Goal: Communication & Community: Participate in discussion

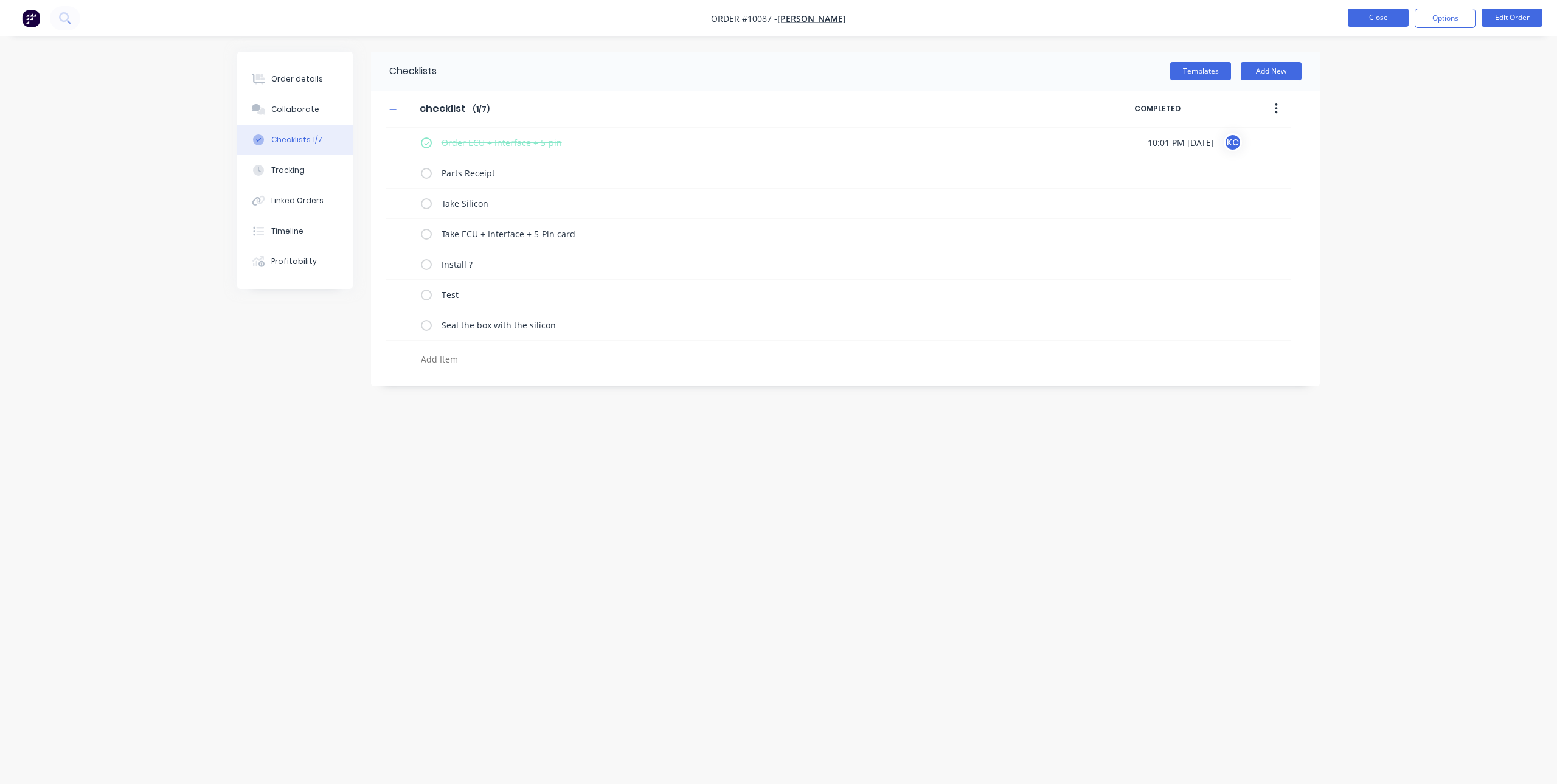
click at [1351, 19] on button "Close" at bounding box center [1378, 18] width 61 height 19
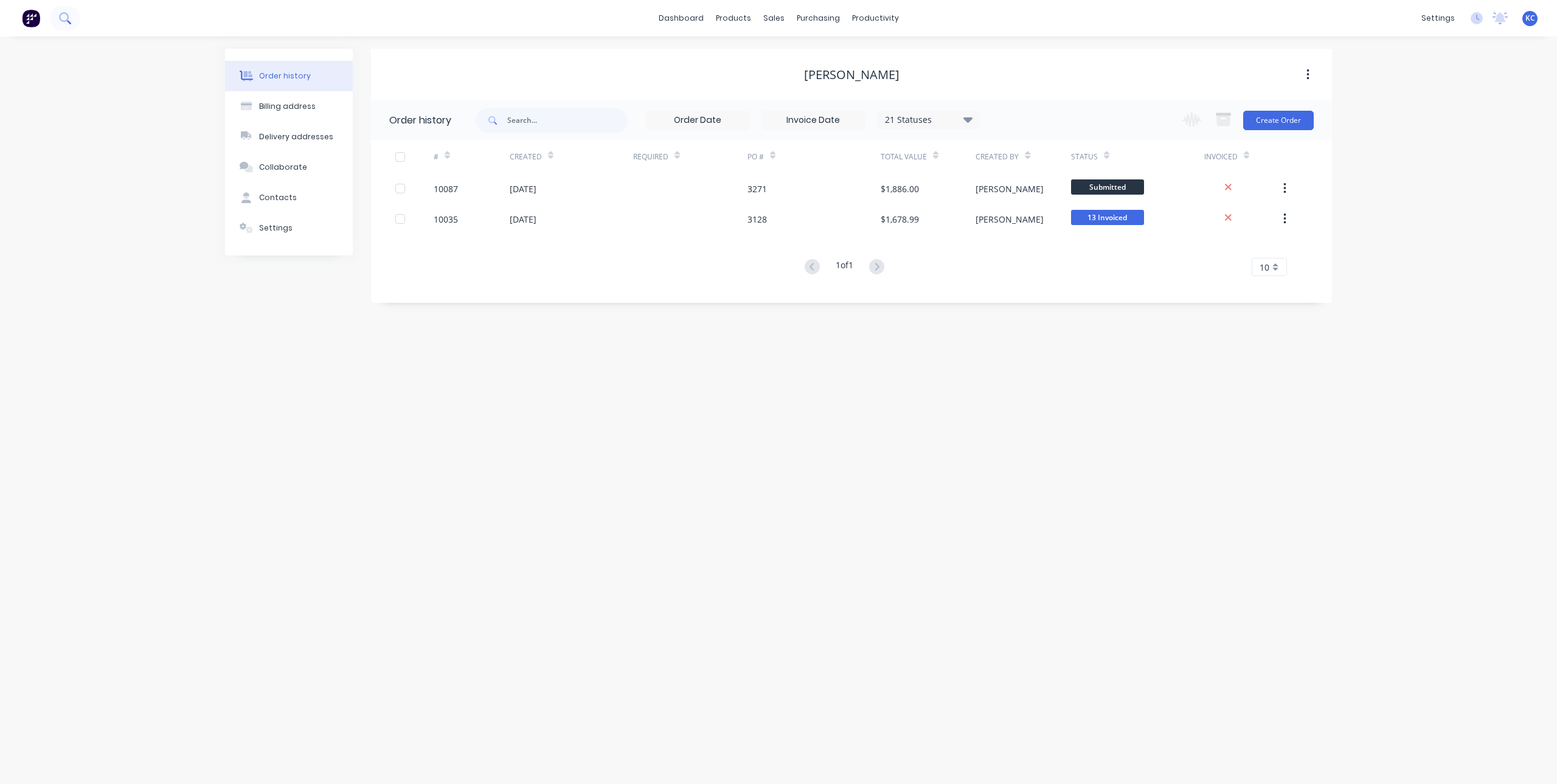
click at [63, 21] on icon at bounding box center [64, 17] width 10 height 10
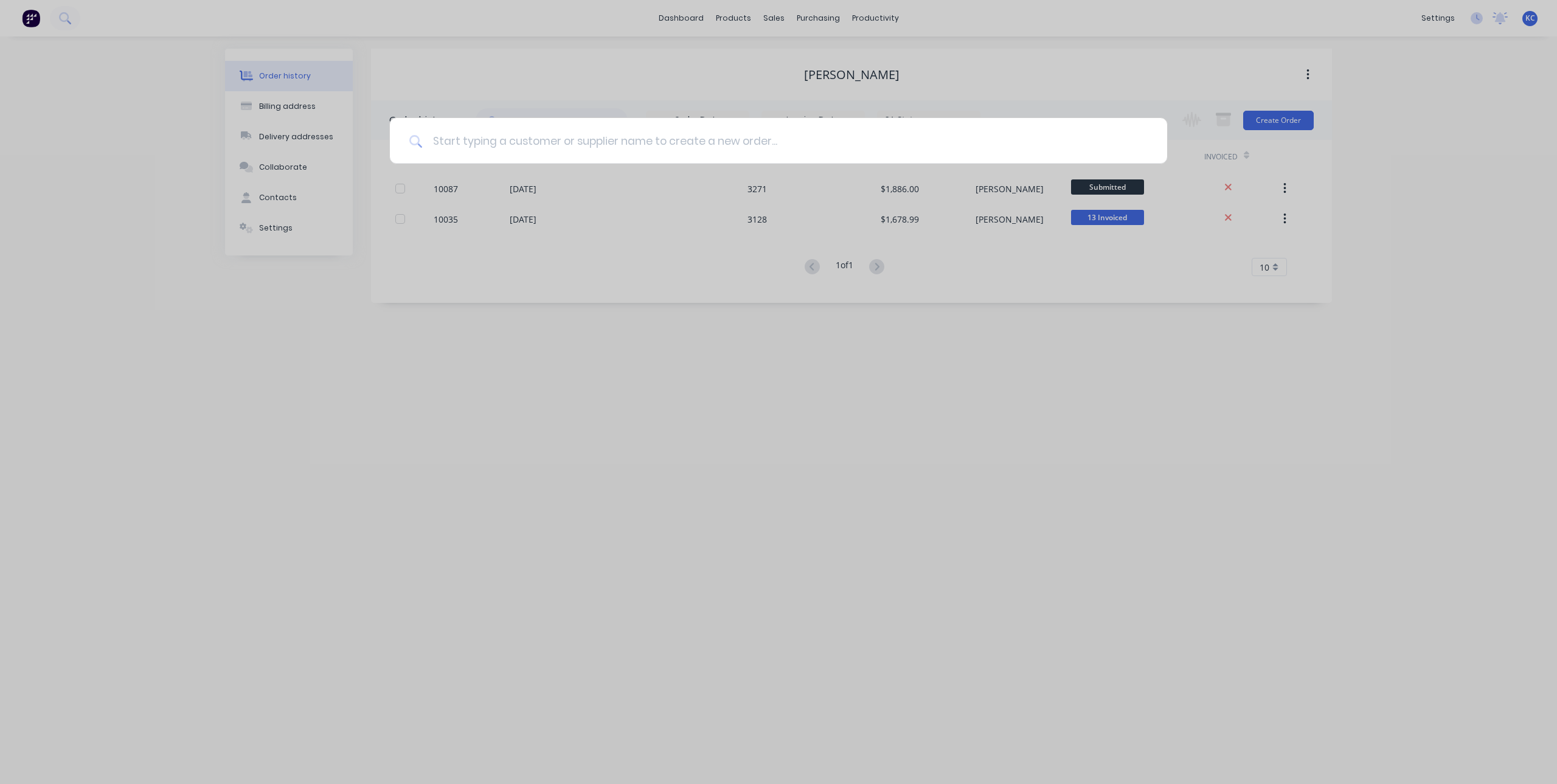
click at [580, 148] on input at bounding box center [785, 140] width 725 height 45
type input "[GEOGRAPHIC_DATA]"
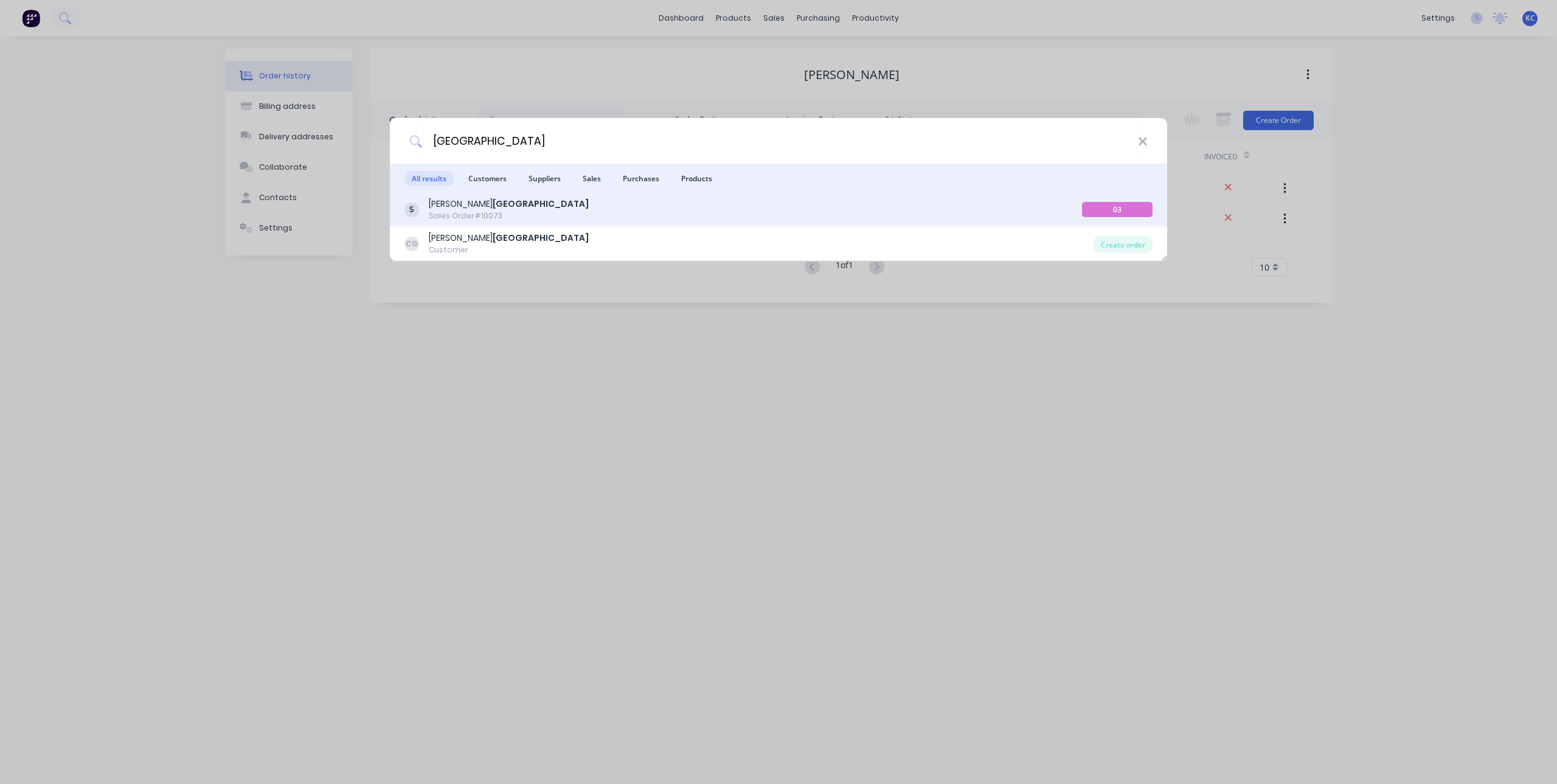
click at [595, 220] on div "[PERSON_NAME] Sales Order #10073" at bounding box center [743, 209] width 678 height 24
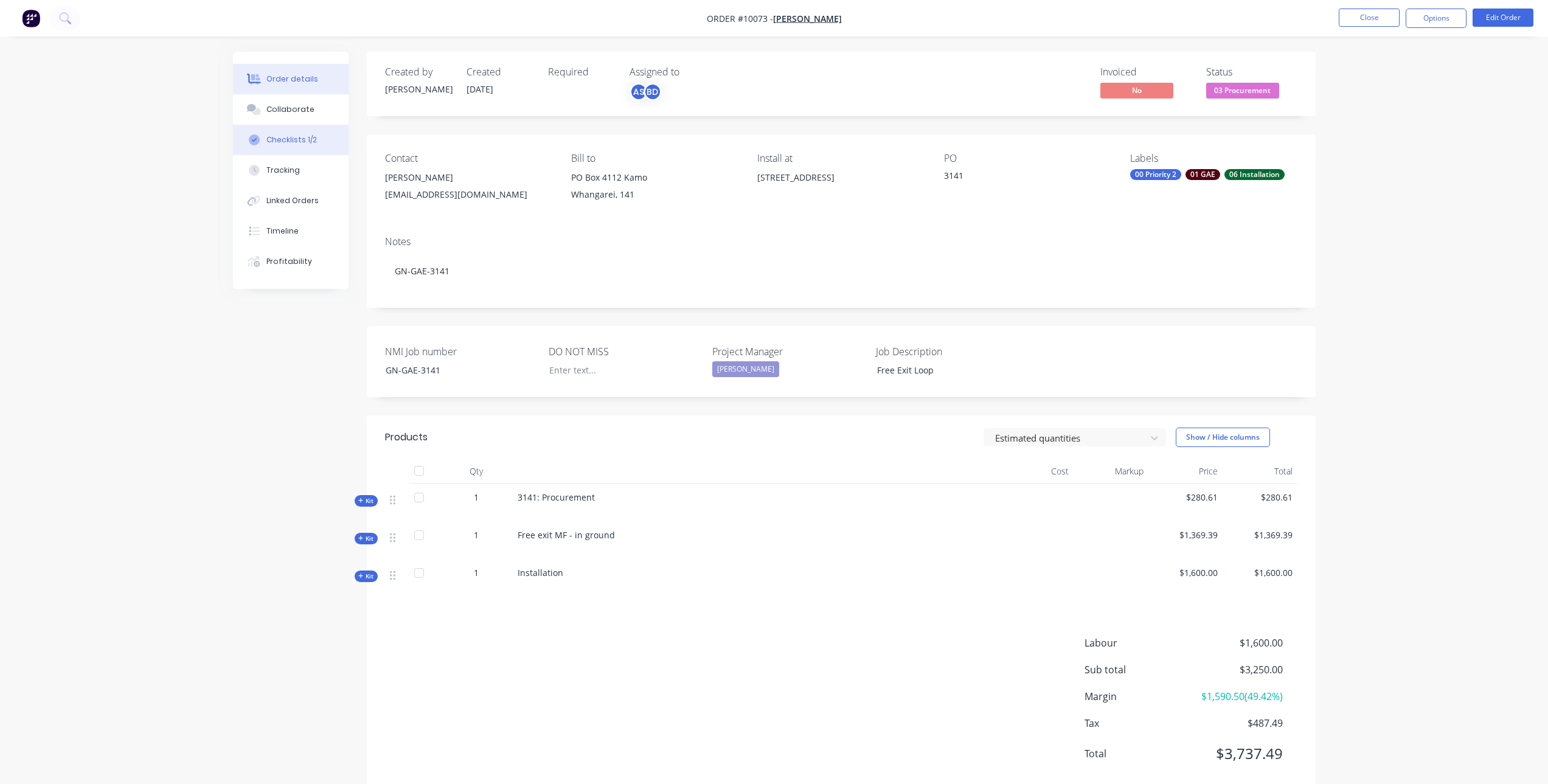
click at [303, 136] on div "Checklists 1/2" at bounding box center [292, 140] width 51 height 11
type textarea "x"
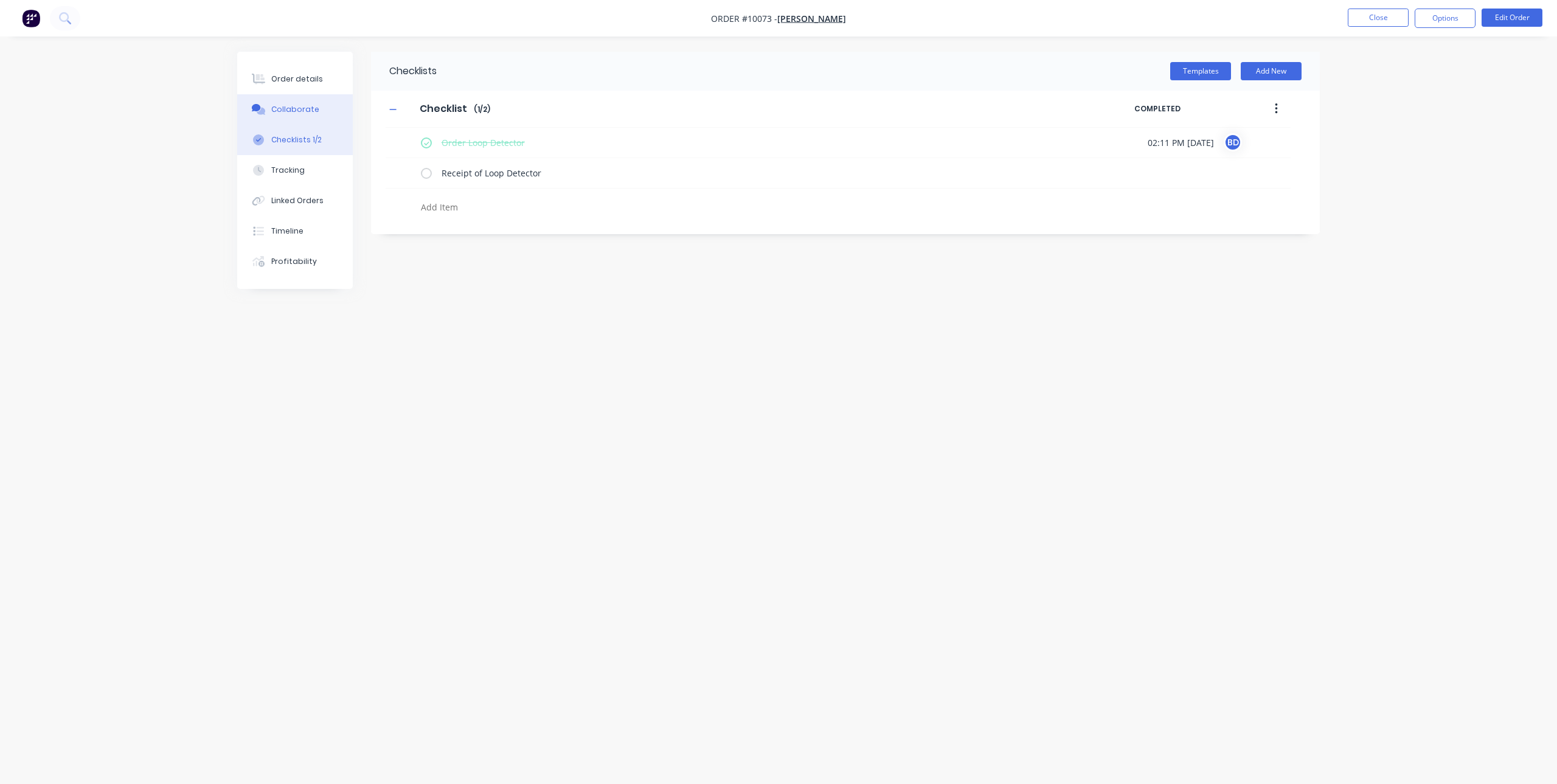
click at [317, 101] on button "Collaborate" at bounding box center [295, 109] width 115 height 30
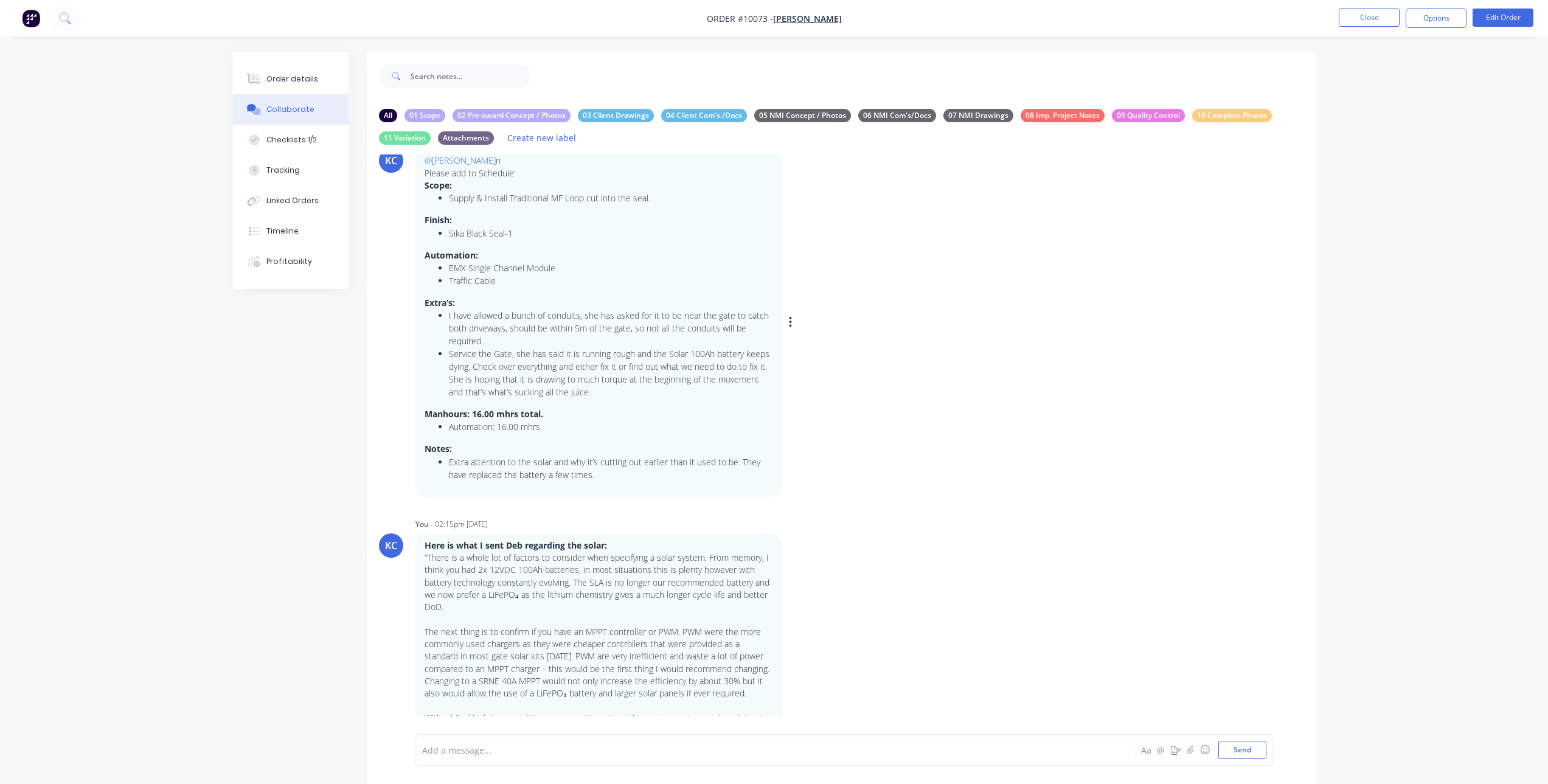
scroll to position [39, 0]
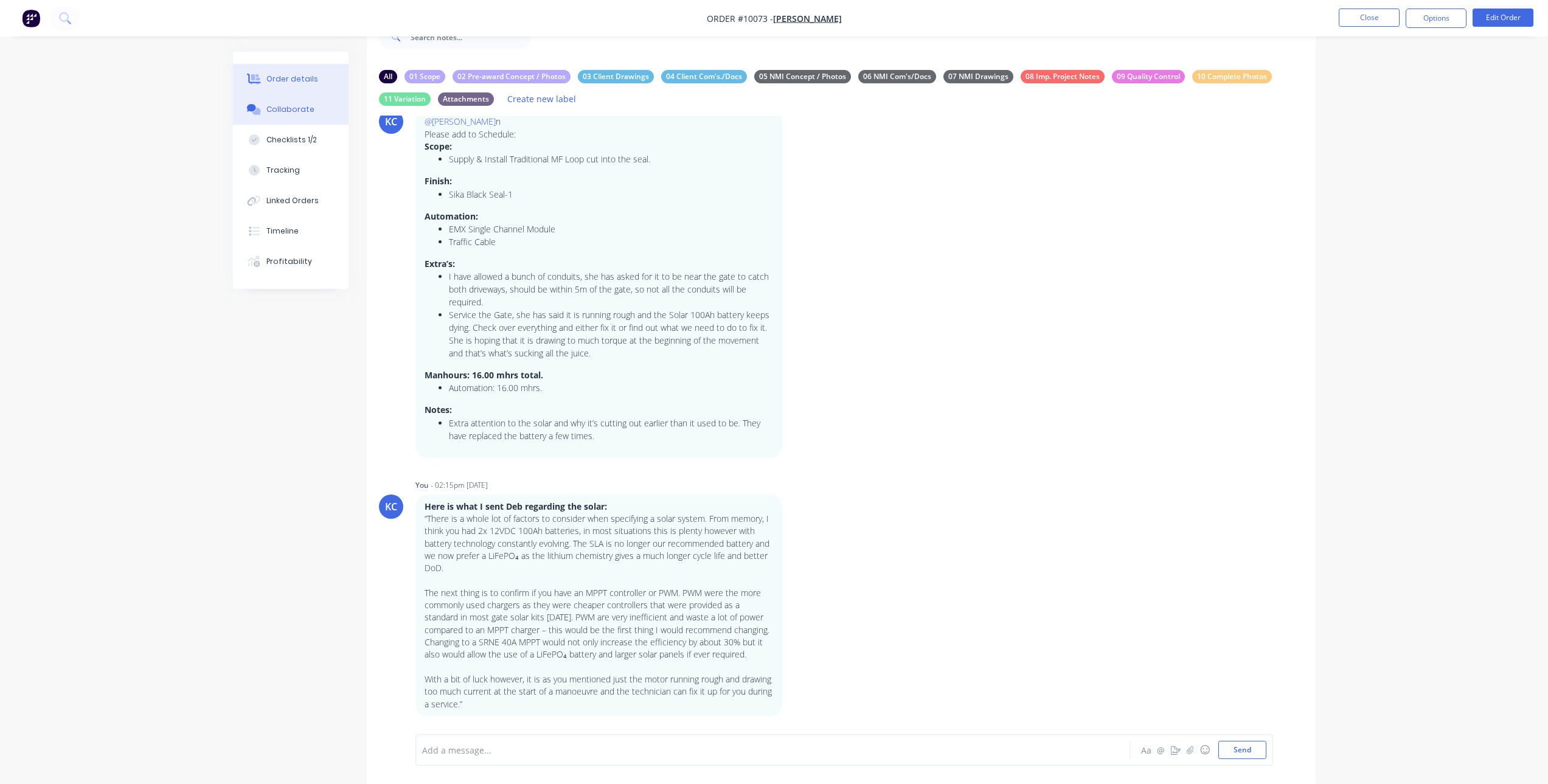
click at [288, 79] on div "Order details" at bounding box center [292, 79] width 51 height 11
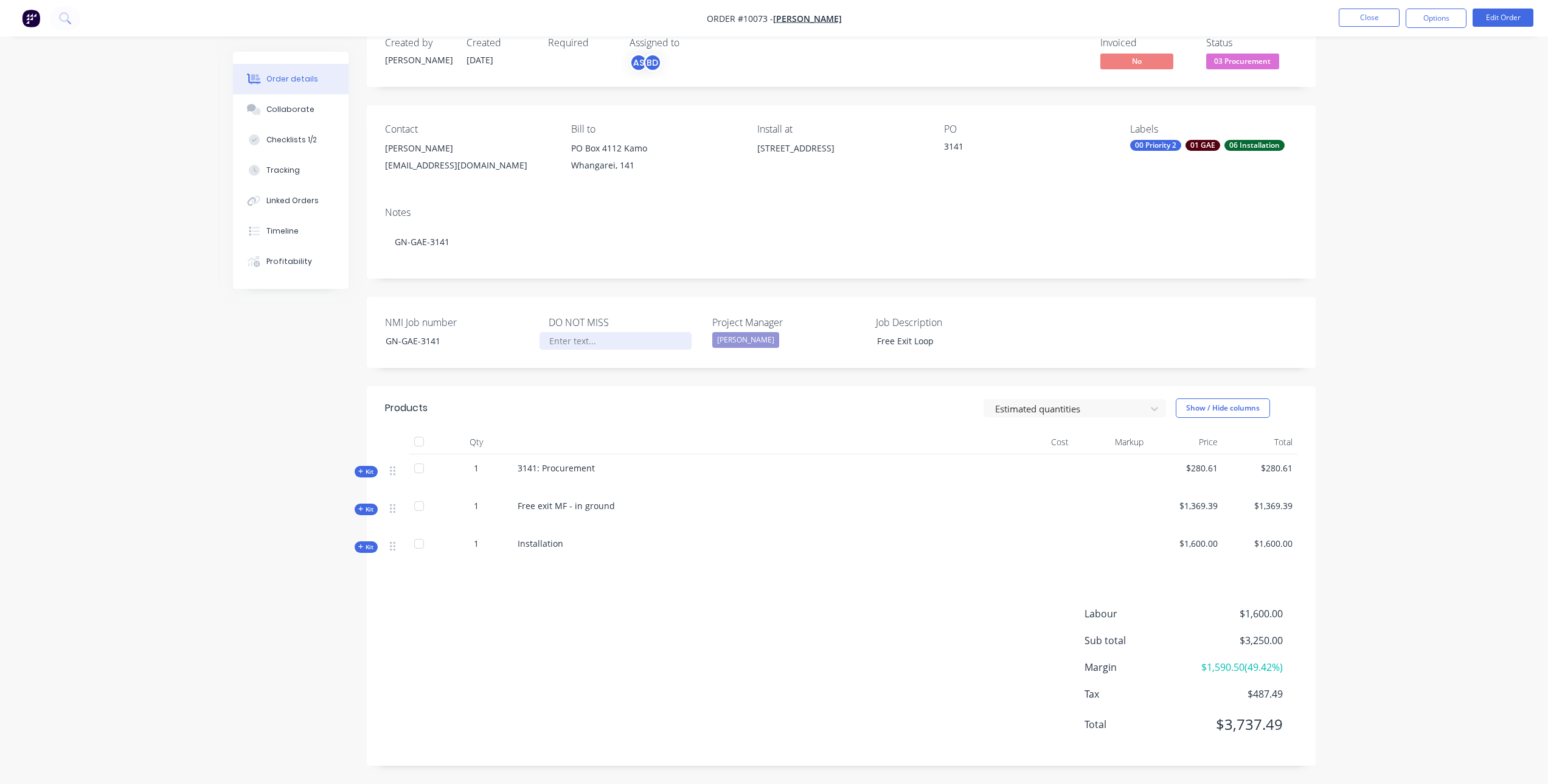
click at [613, 336] on div at bounding box center [616, 341] width 152 height 18
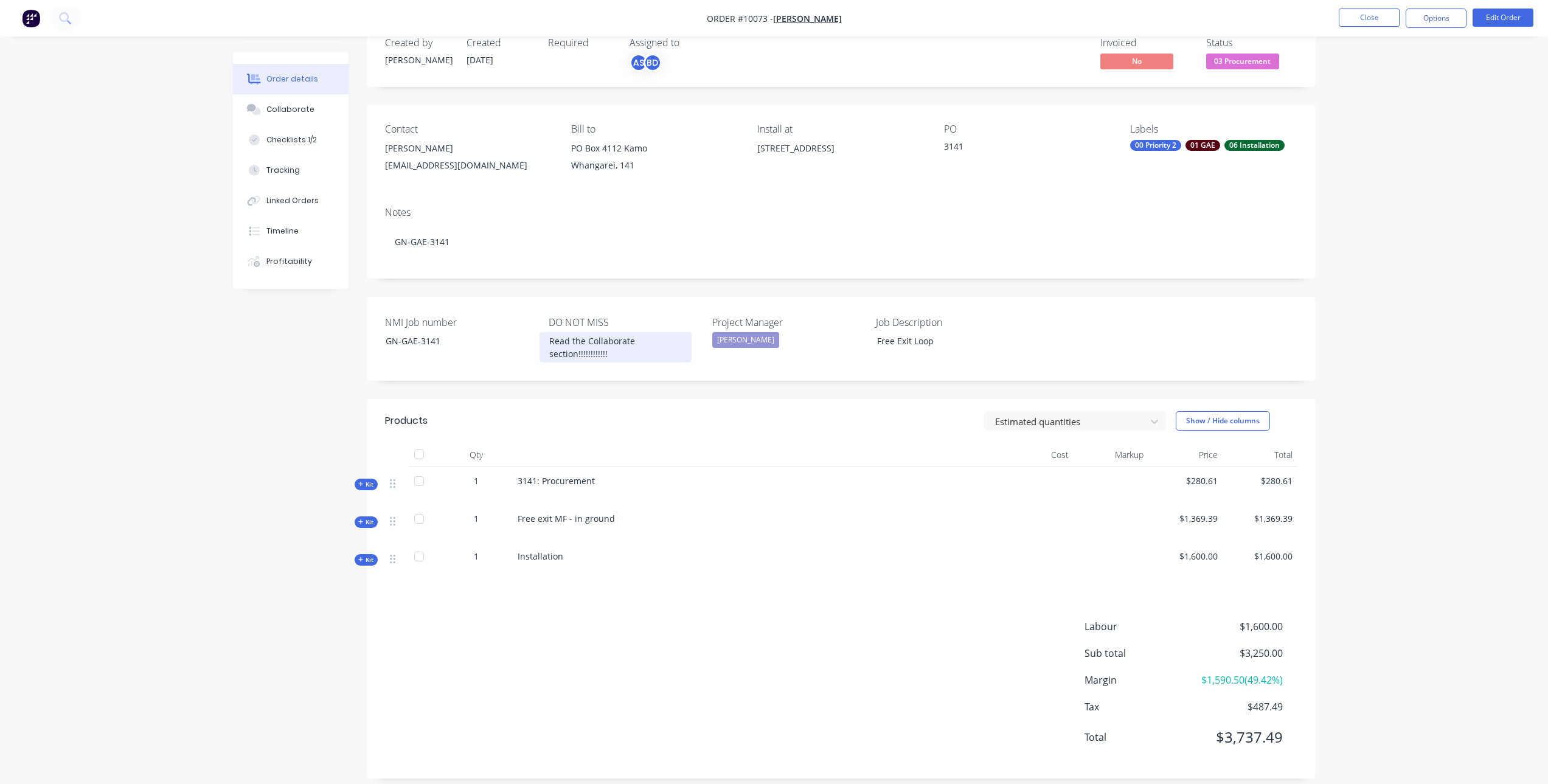
click at [552, 343] on div "Read the Collaborate section!!!!!!!!!!!!" at bounding box center [616, 347] width 152 height 30
click at [550, 343] on div "Read the Collaborate section!!!!!!!!!!!!" at bounding box center [616, 347] width 152 height 30
click at [548, 340] on div "2. Read the Collaborate section!!!!!!!!!!!!" at bounding box center [616, 347] width 152 height 30
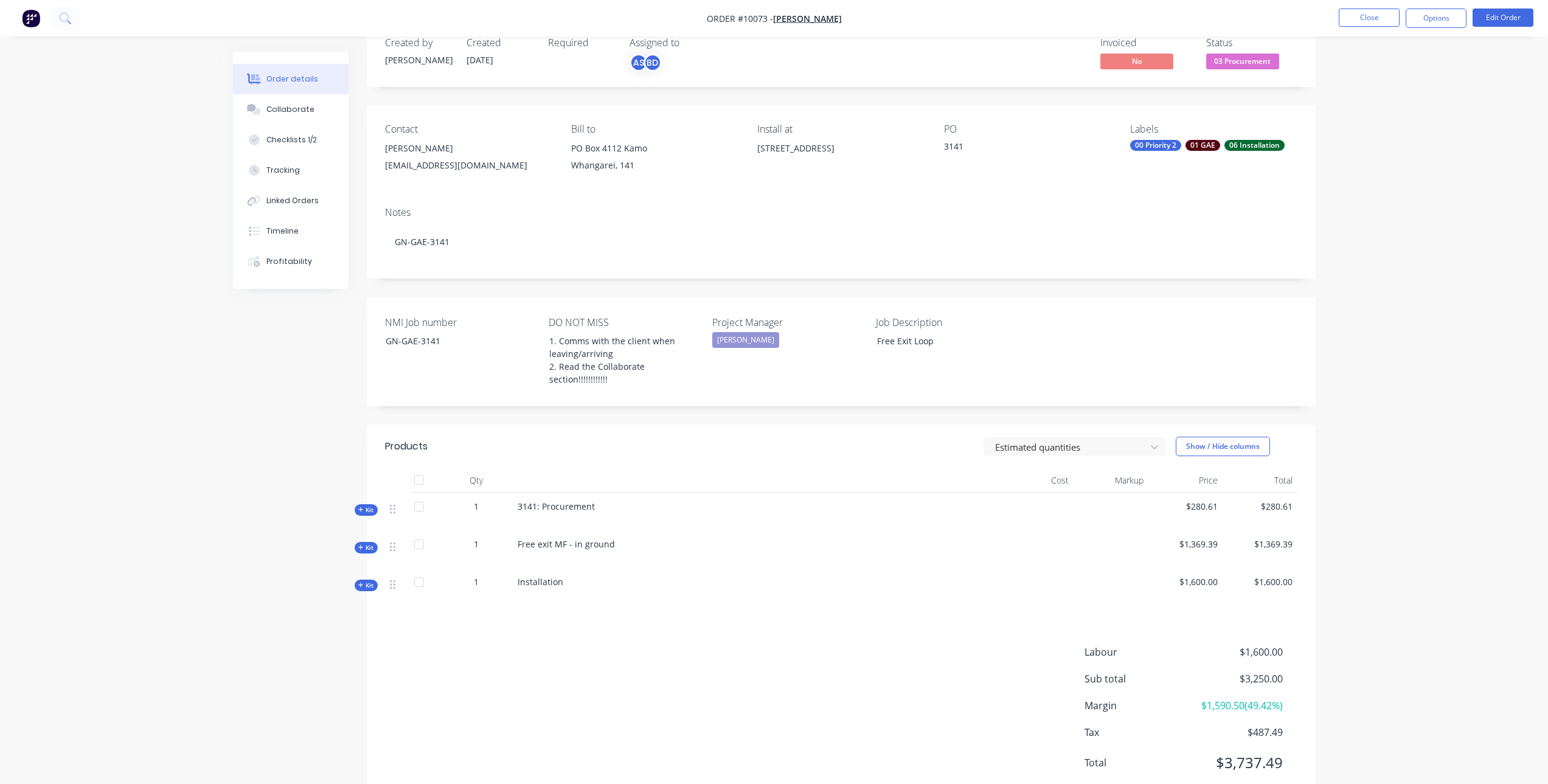
click at [429, 161] on div "[EMAIL_ADDRESS][DOMAIN_NAME]" at bounding box center [468, 165] width 167 height 17
click at [290, 110] on div "Collaborate" at bounding box center [291, 109] width 48 height 11
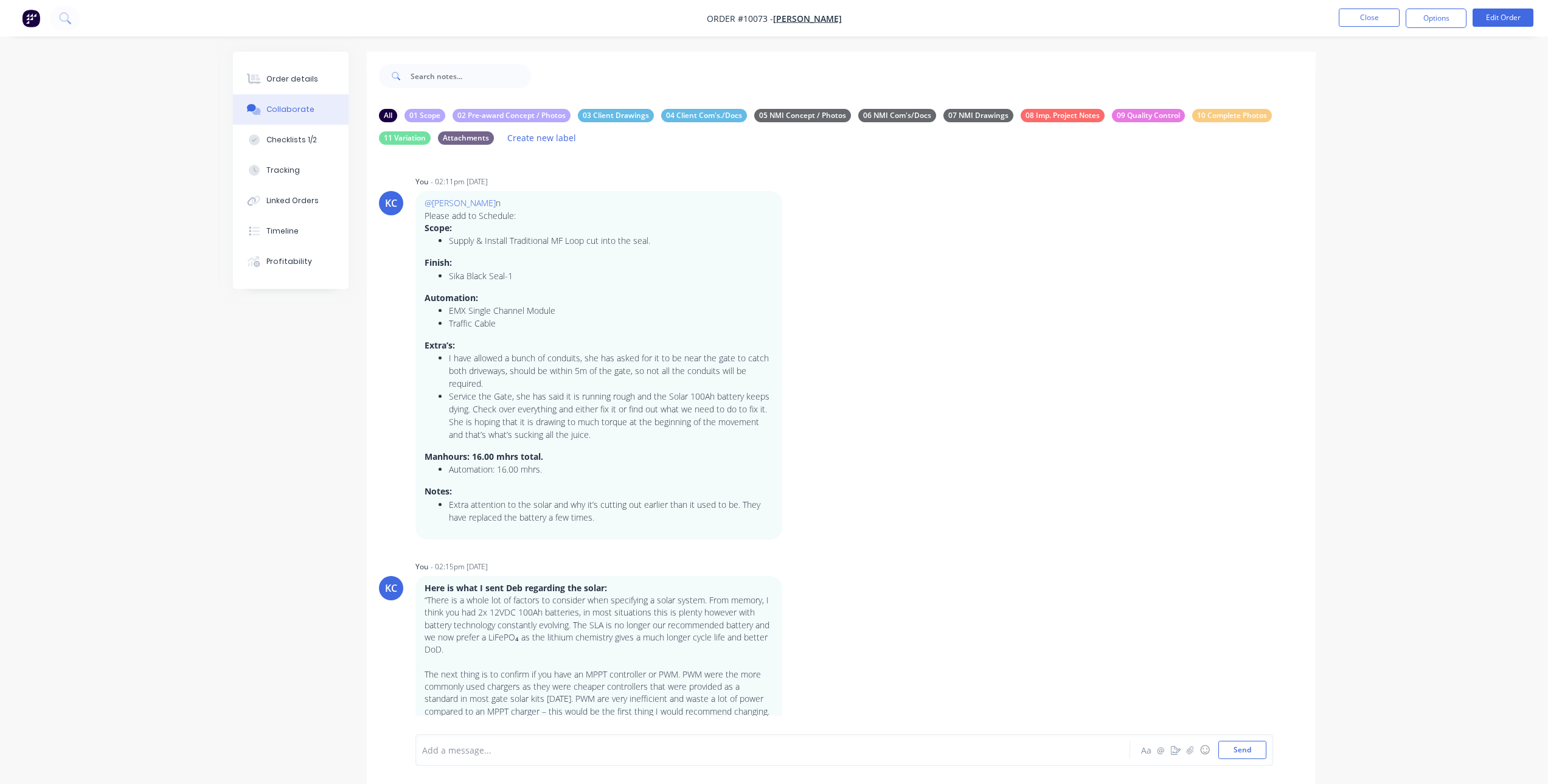
click at [694, 749] on div at bounding box center [739, 749] width 633 height 12
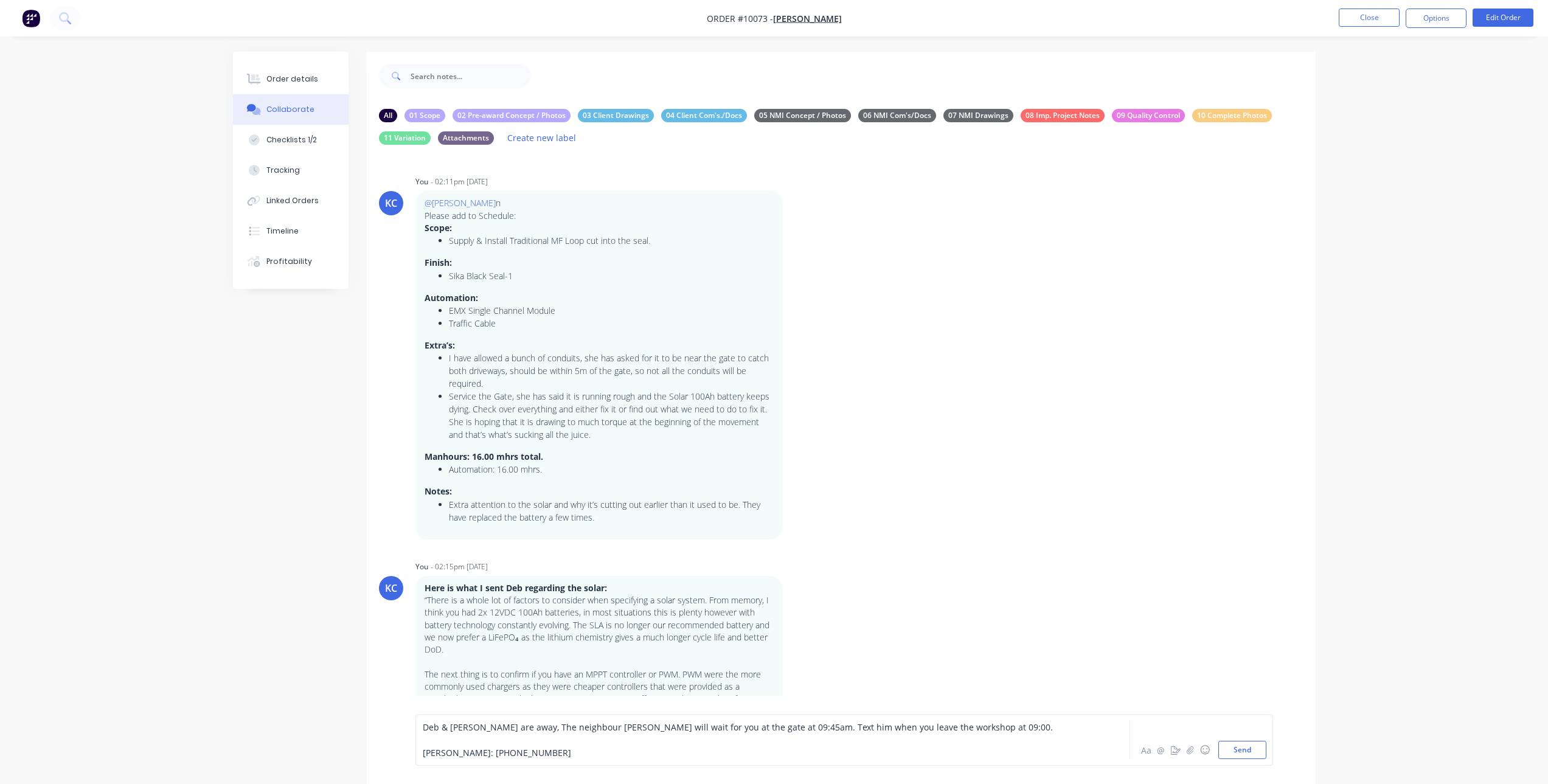
click at [502, 750] on span "[PERSON_NAME]: [PHONE_NUMBER]" at bounding box center [496, 752] width 148 height 12
click at [1243, 744] on button "Send" at bounding box center [1242, 749] width 48 height 19
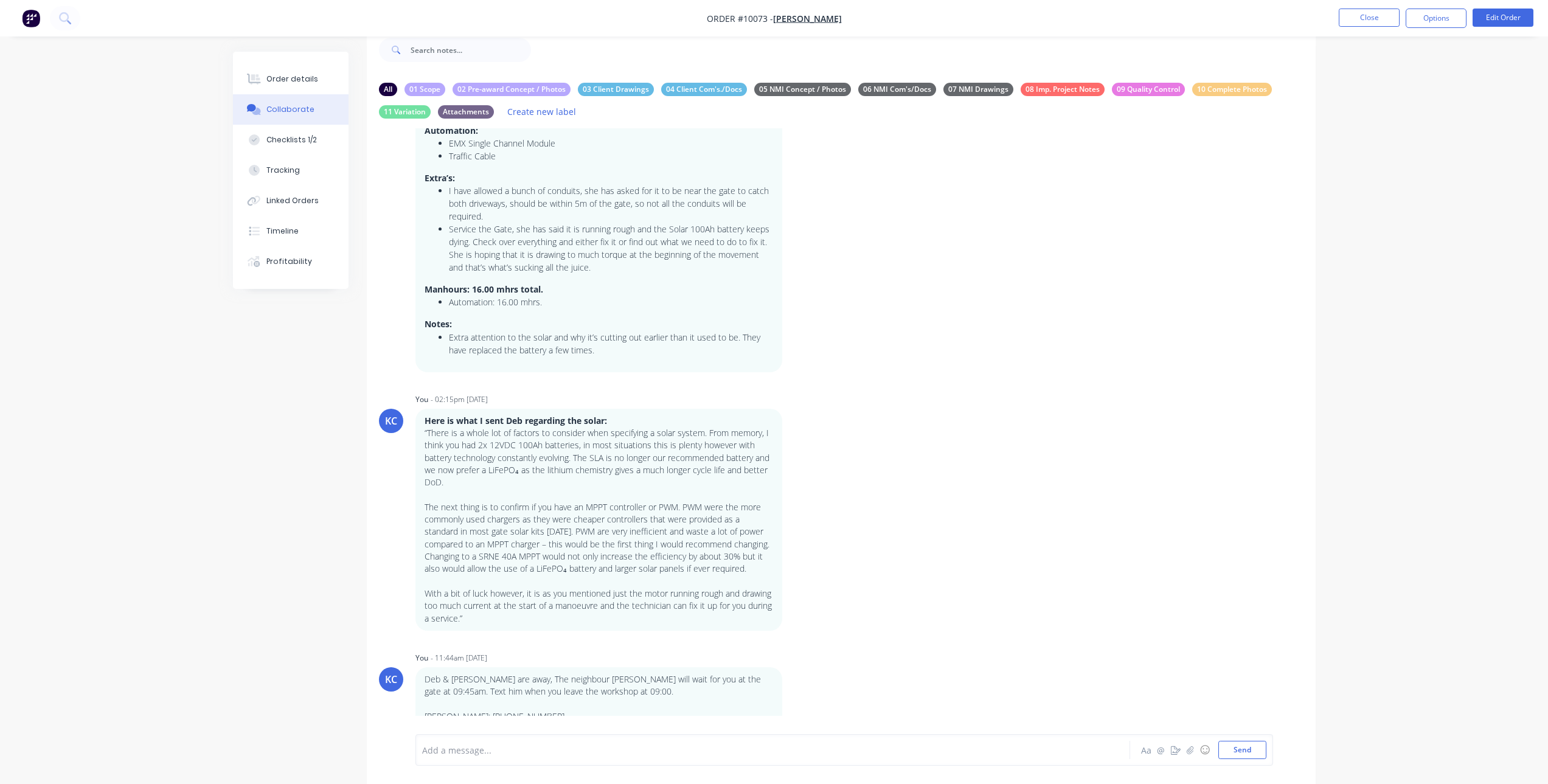
scroll to position [39, 0]
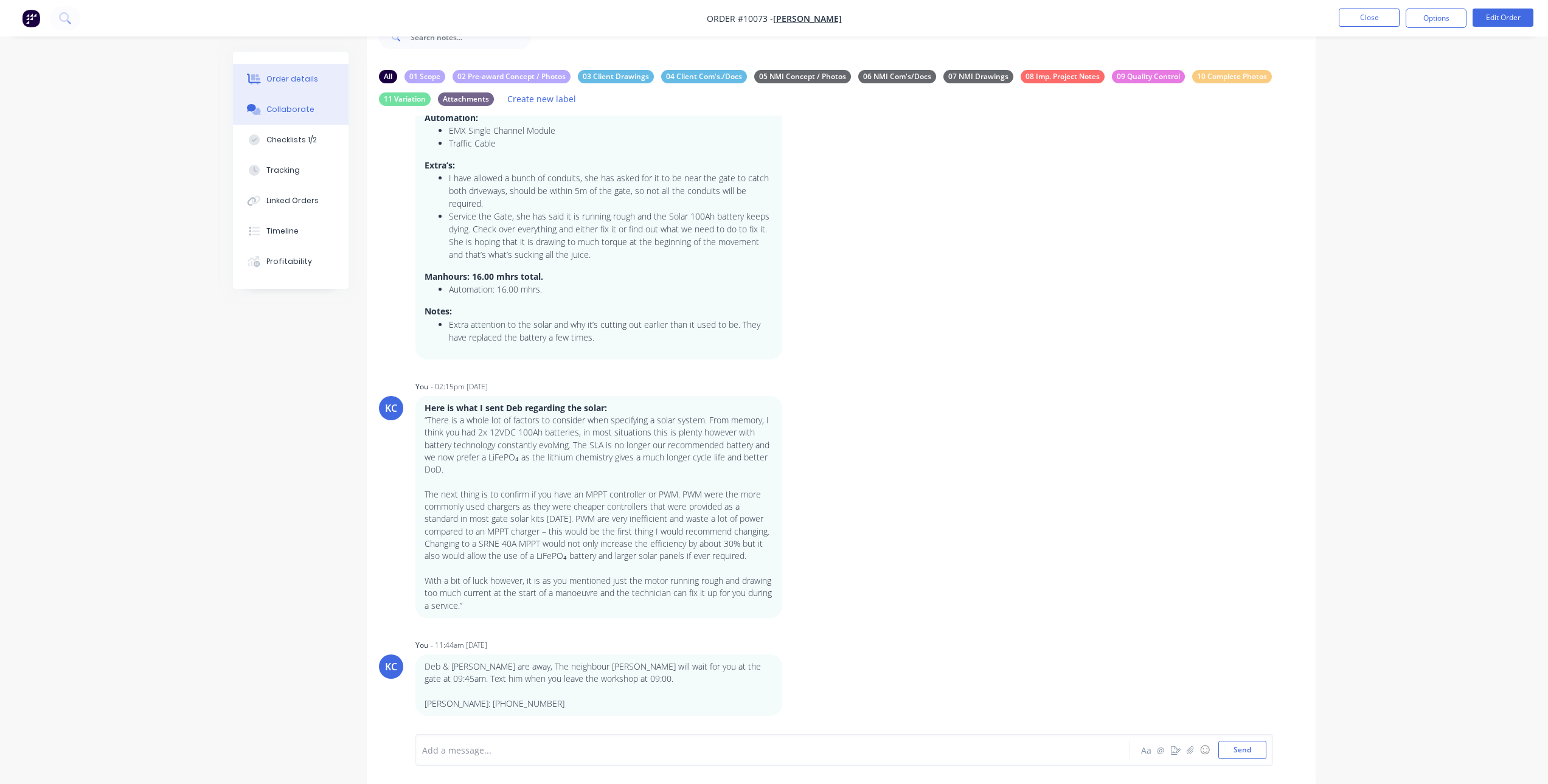
click at [312, 84] on div "Order details" at bounding box center [292, 79] width 51 height 11
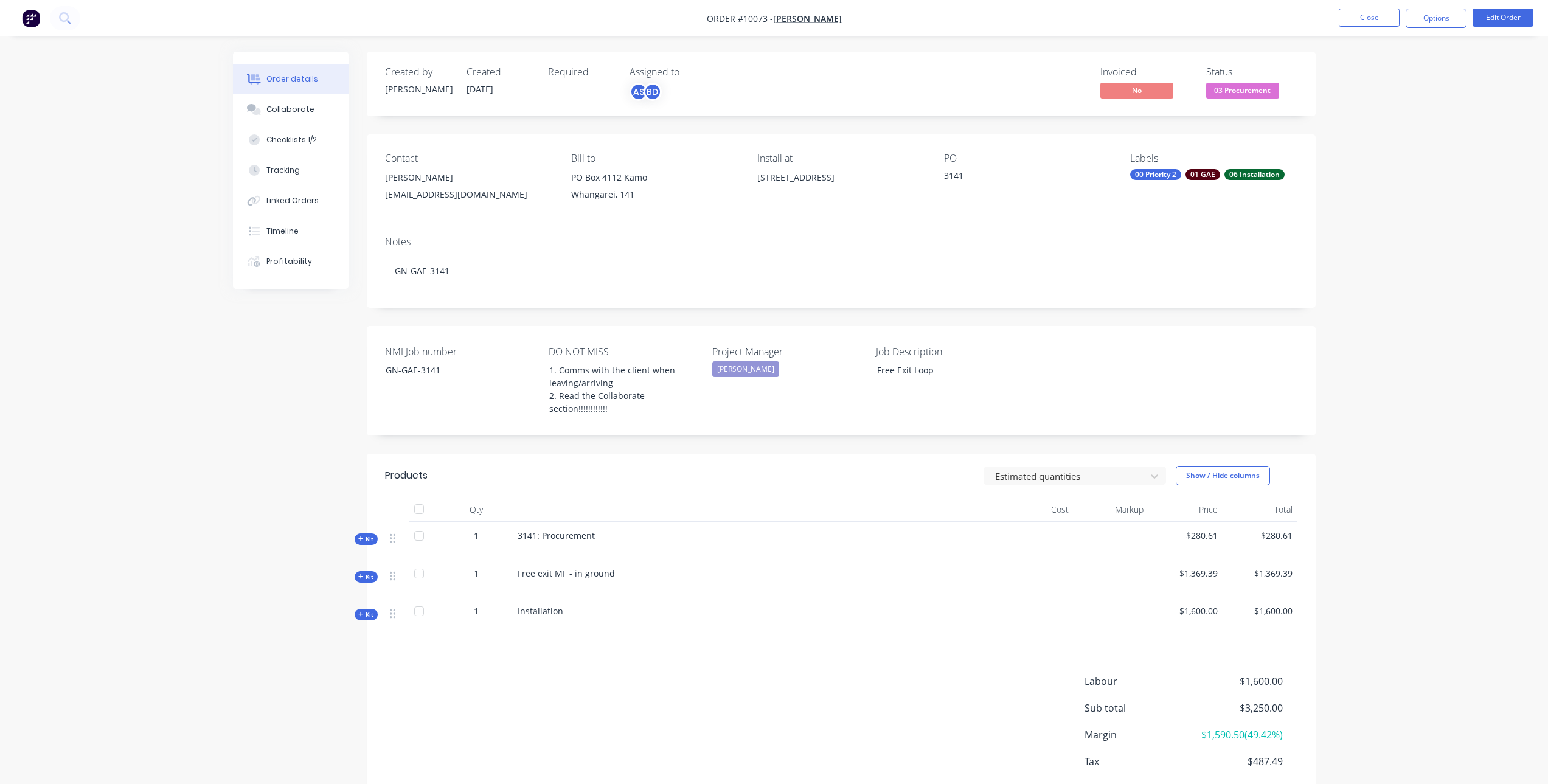
click at [571, 83] on div "Required" at bounding box center [580, 84] width 66 height 35
click at [1501, 17] on button "Edit Order" at bounding box center [1502, 18] width 61 height 19
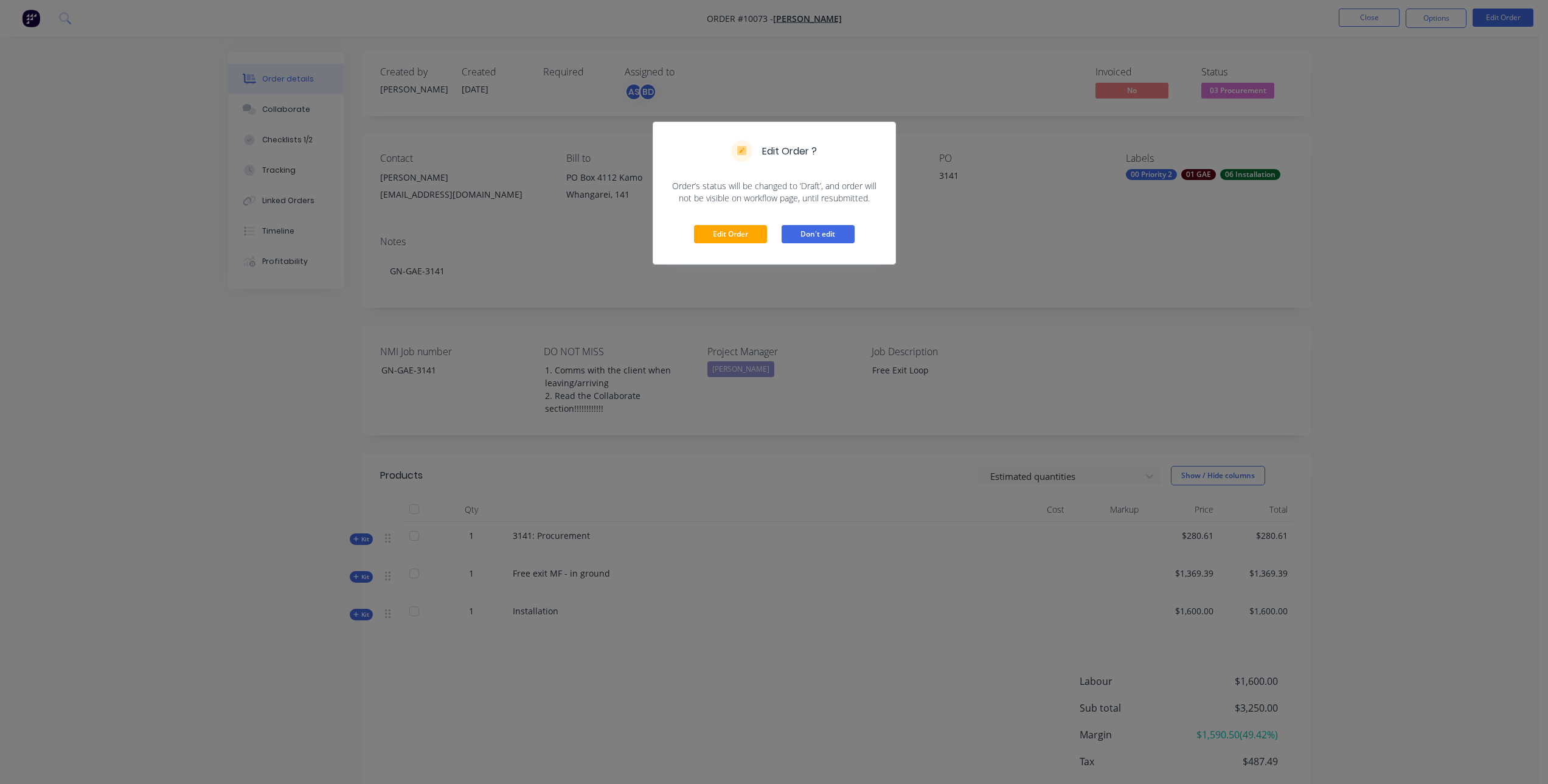
click at [840, 231] on button "Don't edit" at bounding box center [818, 234] width 73 height 19
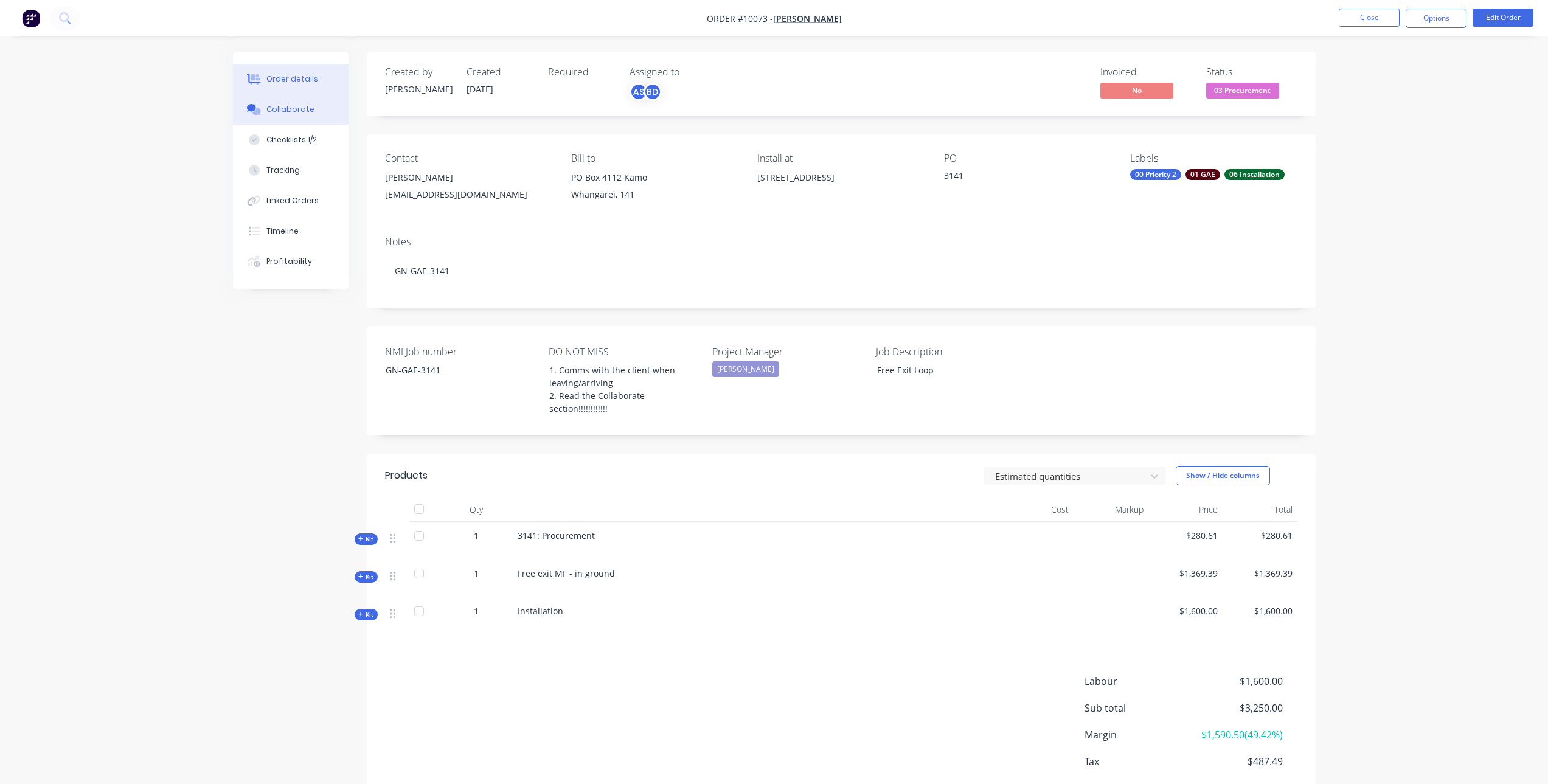
click at [298, 105] on div "Collaborate" at bounding box center [291, 109] width 48 height 11
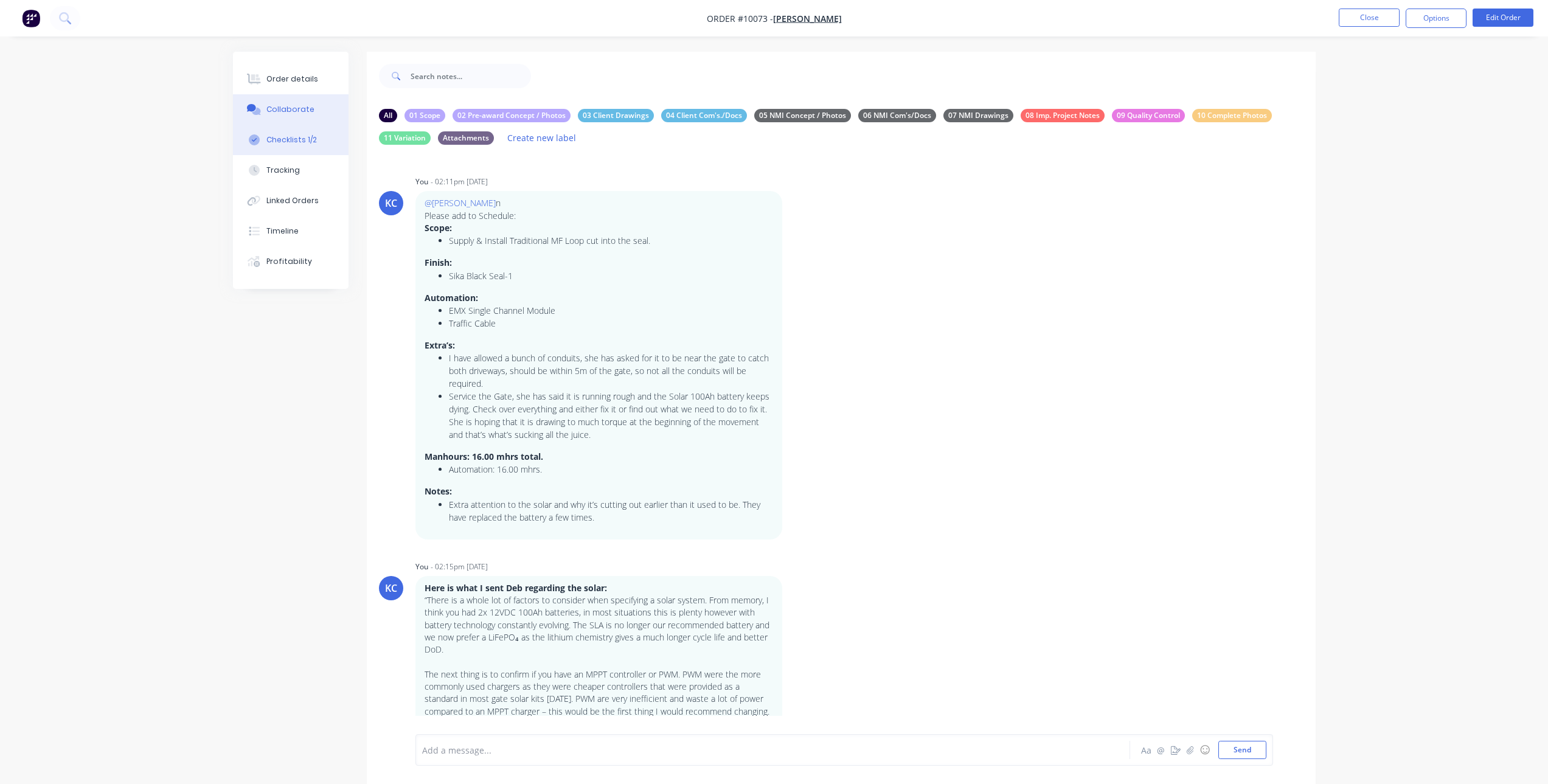
click at [299, 135] on div "Checklists 1/2" at bounding box center [292, 140] width 51 height 11
type textarea "x"
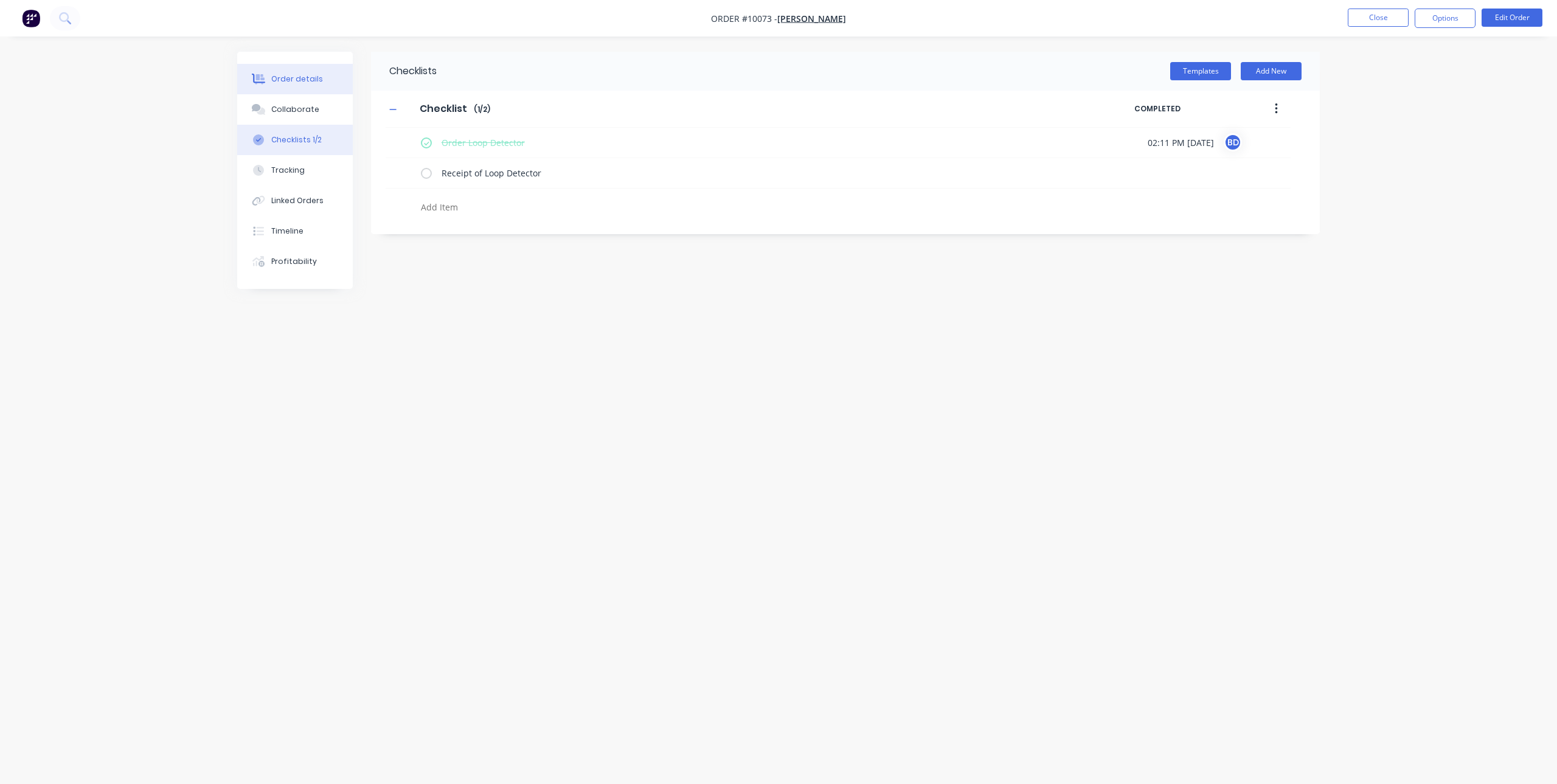
click at [296, 72] on button "Order details" at bounding box center [295, 79] width 115 height 30
